Goal: Information Seeking & Learning: Learn about a topic

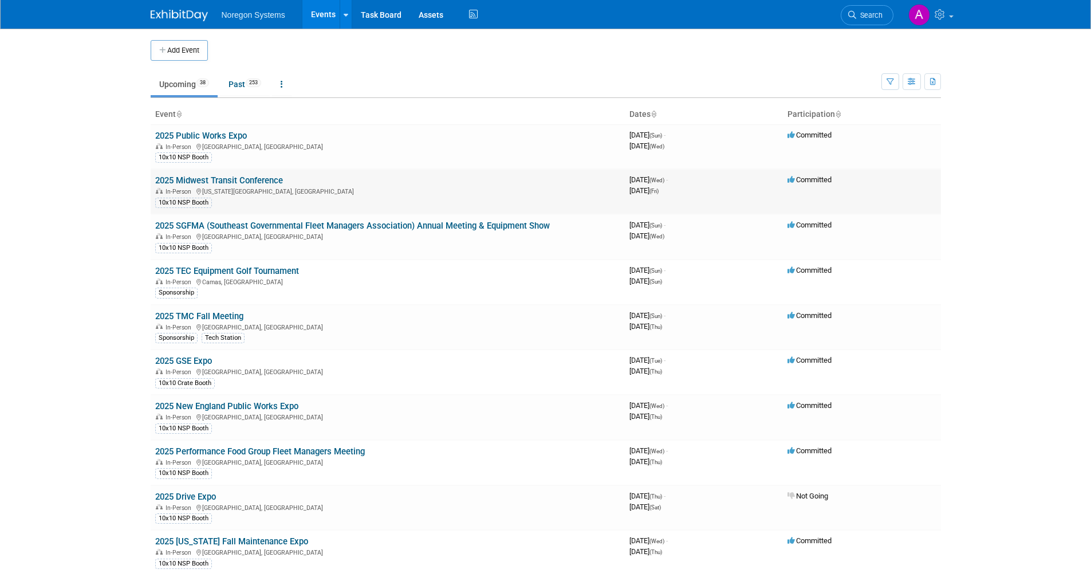
click at [235, 178] on link "2025 Midwest Transit Conference" at bounding box center [219, 180] width 128 height 10
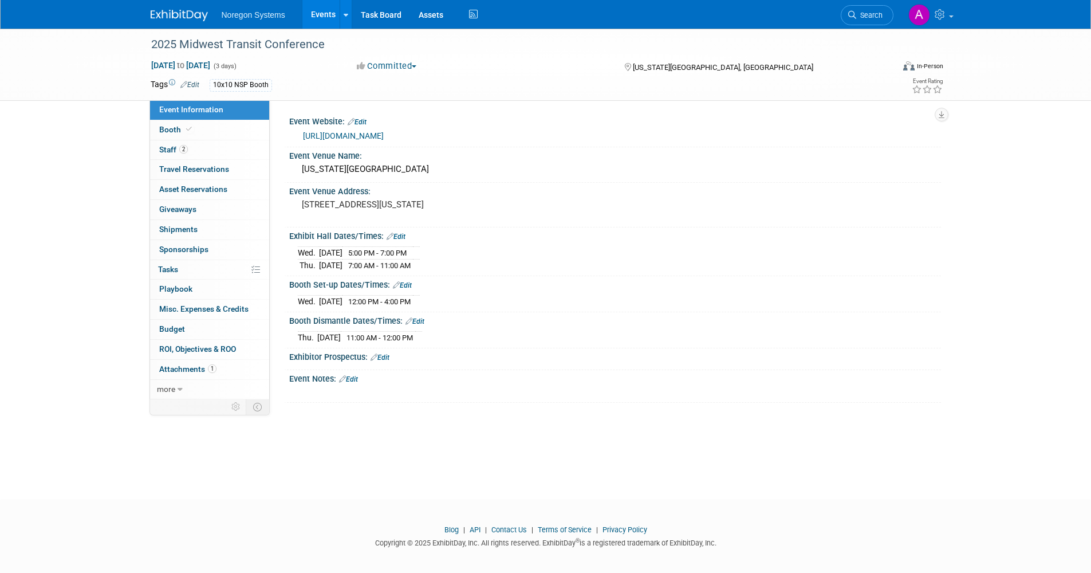
click at [384, 135] on link "[URL][DOMAIN_NAME]" at bounding box center [343, 135] width 81 height 9
click at [180, 123] on link "Booth" at bounding box center [209, 129] width 119 height 19
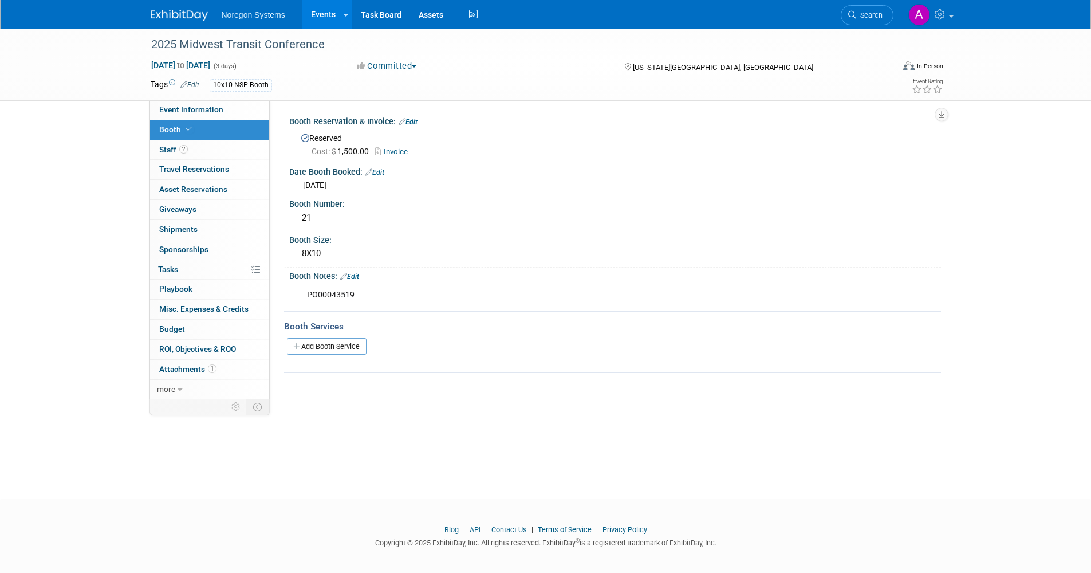
click at [317, 18] on link "Events" at bounding box center [324, 14] width 42 height 29
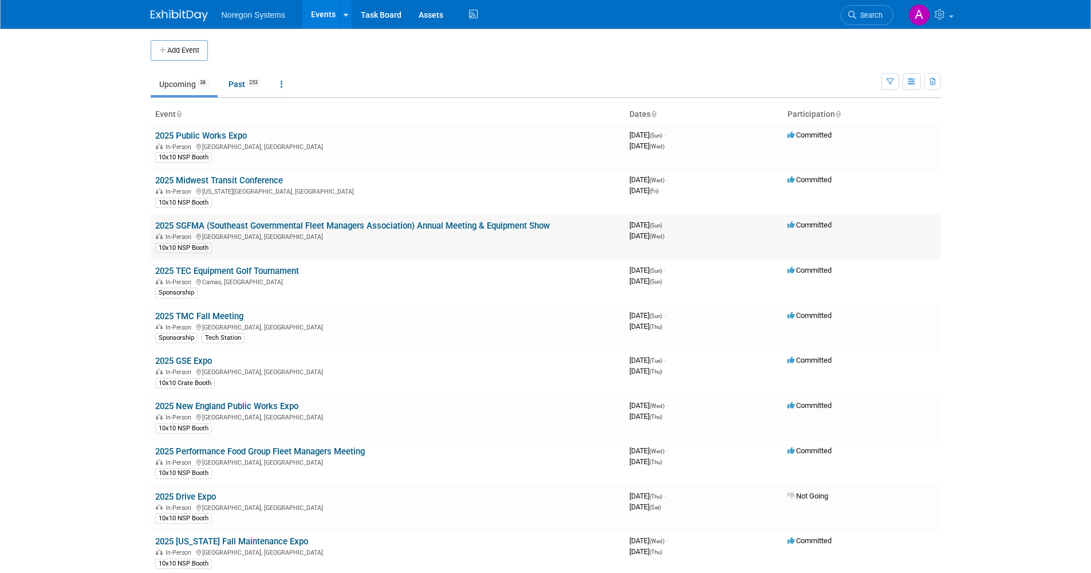
click at [274, 227] on link "2025 SGFMA (Southeast Governmental Fleet Managers Association) Annual Meeting &…" at bounding box center [352, 226] width 395 height 10
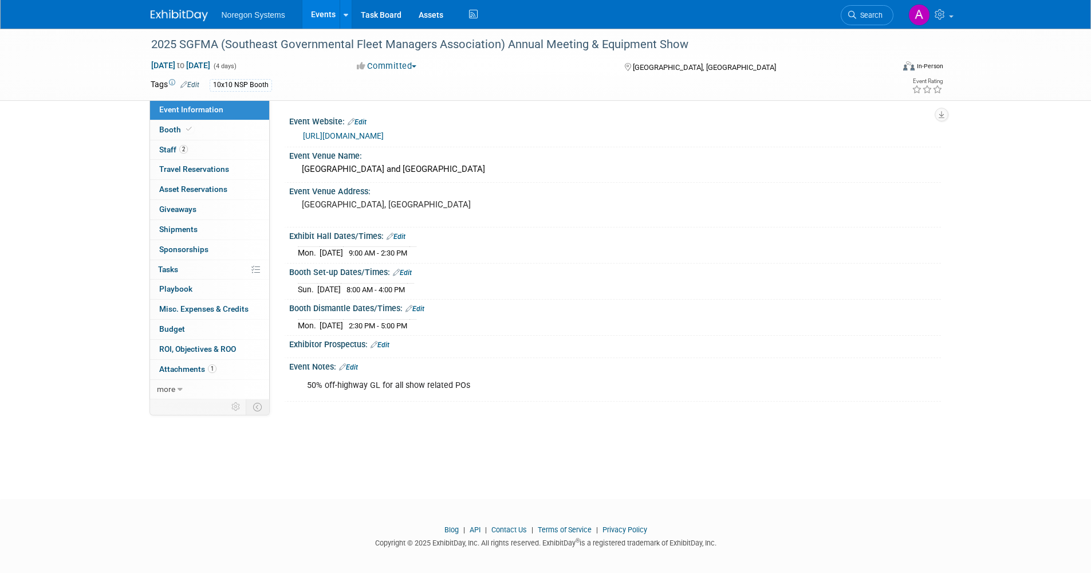
click at [384, 140] on link "https://app.associationsphere.com/Event/EventInfo?prm=TDJks52BXtB3tl8zo4Ue12Bq9…" at bounding box center [343, 135] width 81 height 9
drag, startPoint x: 164, startPoint y: 132, endPoint x: 218, endPoint y: 150, distance: 56.3
click at [164, 132] on span "Booth" at bounding box center [176, 129] width 35 height 9
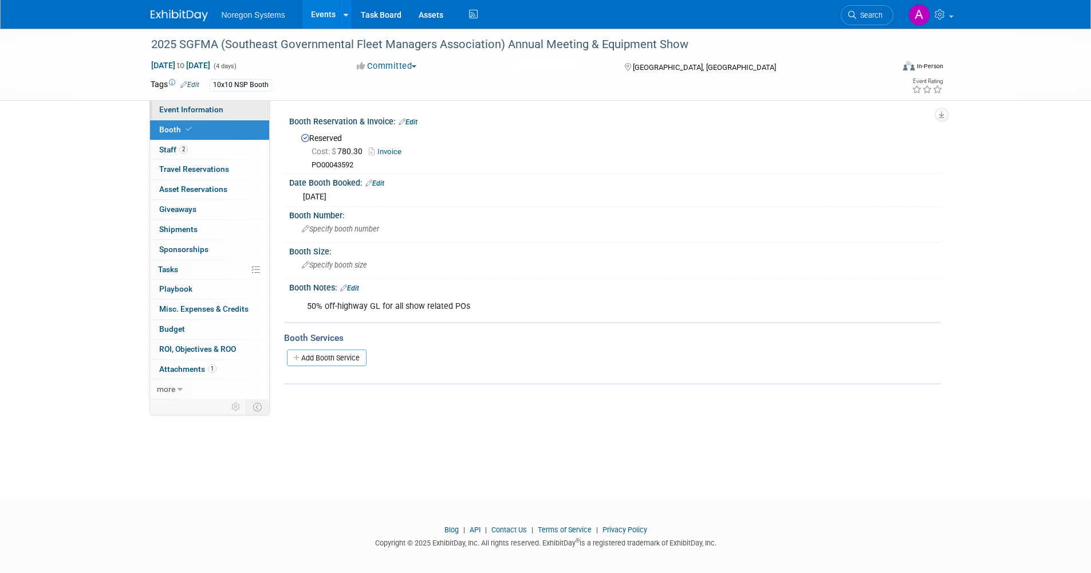
click at [183, 114] on link "Event Information" at bounding box center [209, 109] width 119 height 19
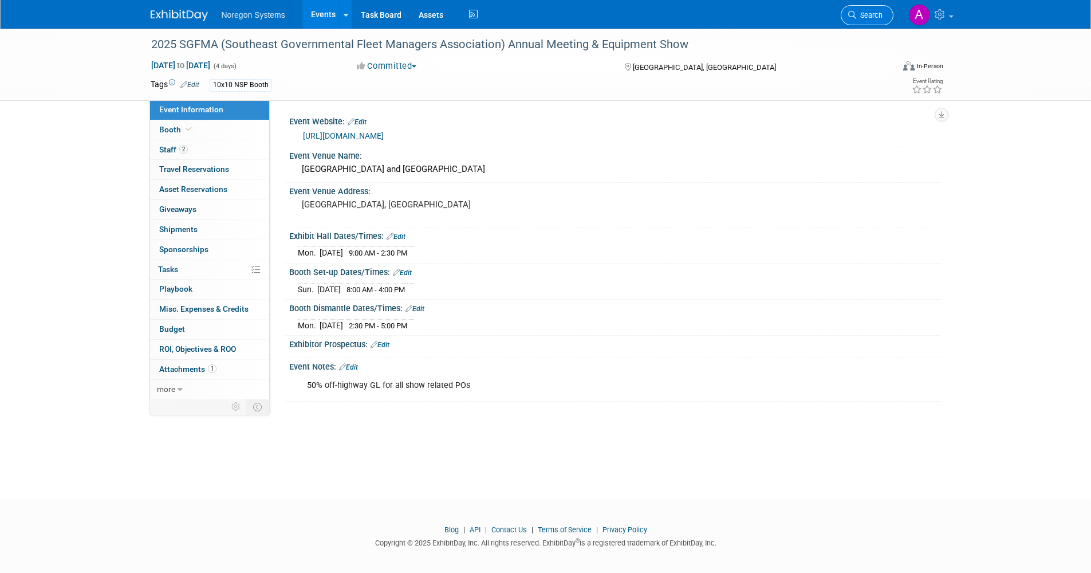
click at [857, 17] on span "Search" at bounding box center [870, 15] width 26 height 9
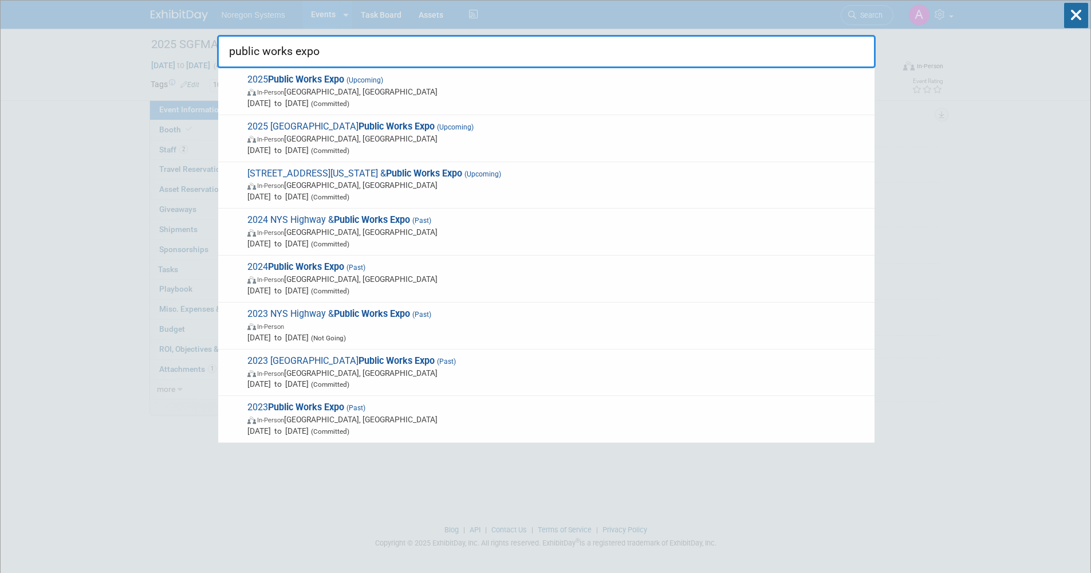
type input "public works expo"
